Goal: Task Accomplishment & Management: Manage account settings

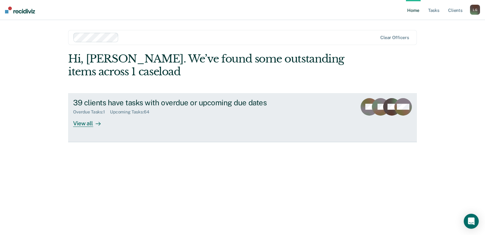
click at [92, 122] on div "View all" at bounding box center [90, 121] width 35 height 12
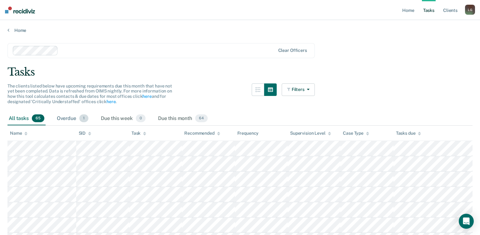
click at [76, 115] on div "Overdue 1" at bounding box center [73, 119] width 34 height 14
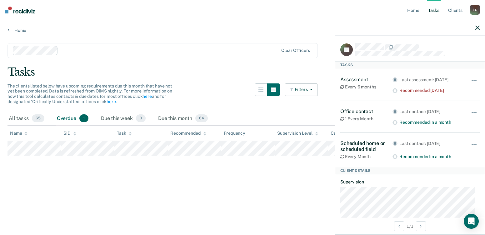
scroll to position [76, 0]
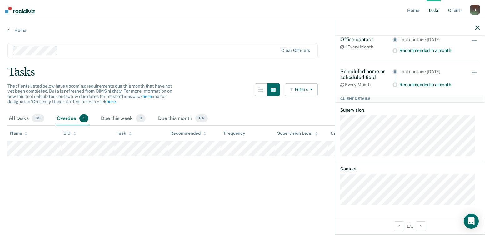
click at [212, 191] on main "Clear officers Tasks The clients listed below have upcoming requirements due th…" at bounding box center [242, 133] width 485 height 200
click at [477, 29] on icon "button" at bounding box center [477, 28] width 4 height 4
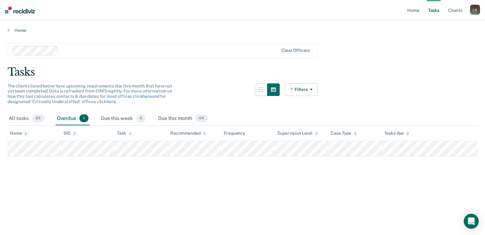
click at [269, 202] on main "Clear officers Tasks The clients listed below have upcoming requirements due th…" at bounding box center [242, 133] width 485 height 200
